Goal: Task Accomplishment & Management: Use online tool/utility

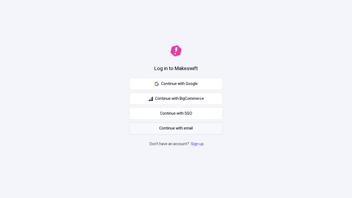
click at [176, 128] on span "Continue with email" at bounding box center [176, 128] width 34 height 6
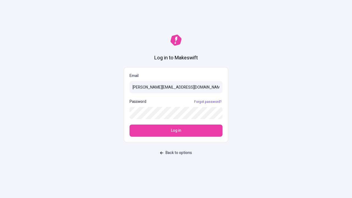
type input "sasha+test-ui@makeswift.com"
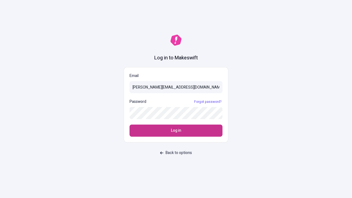
click at [176, 130] on span "Log in" at bounding box center [176, 130] width 10 height 6
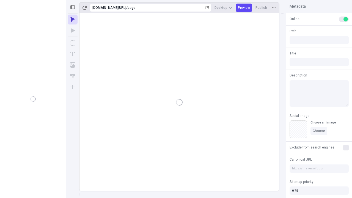
type input "/page"
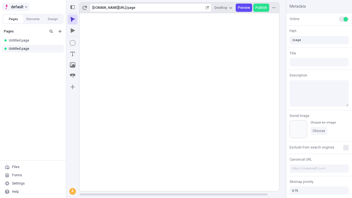
click at [15, 7] on span "default" at bounding box center [17, 7] width 12 height 7
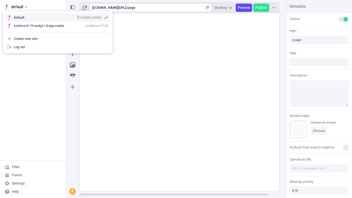
click at [77, 16] on div "[DOMAIN_NAME]" at bounding box center [89, 17] width 25 height 4
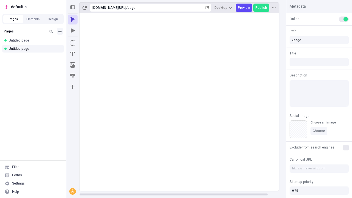
click at [60, 31] on icon "Add new" at bounding box center [59, 31] width 3 height 3
type input "/deep-link-sed"
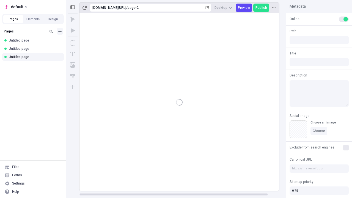
type input "/page-2"
